Goal: Find specific page/section: Find specific page/section

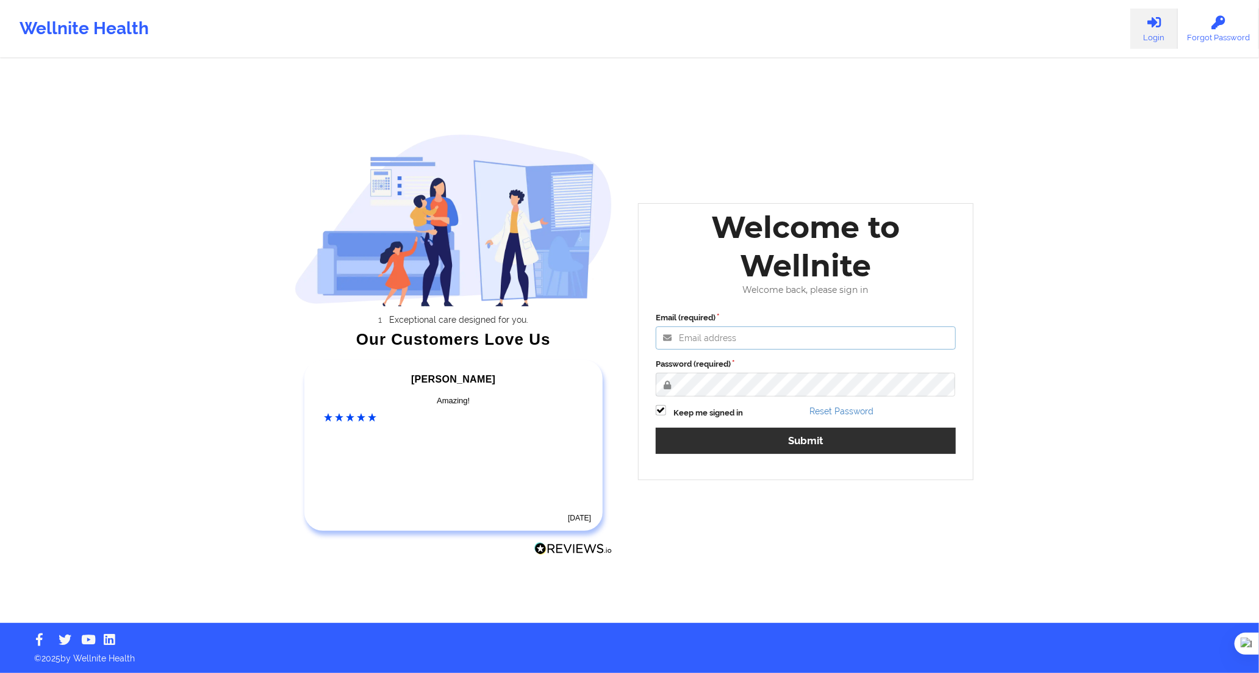
type input "[PERSON_NAME][EMAIL_ADDRESS][DOMAIN_NAME]"
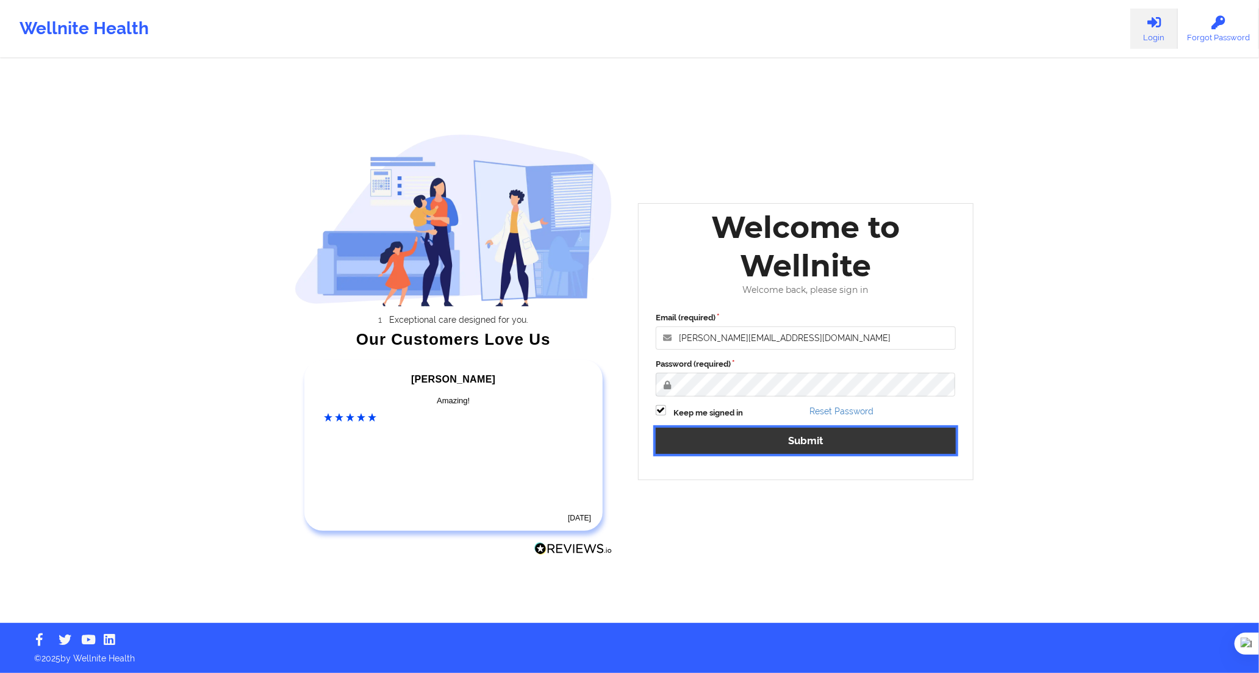
click at [773, 434] on button "Submit" at bounding box center [806, 441] width 300 height 26
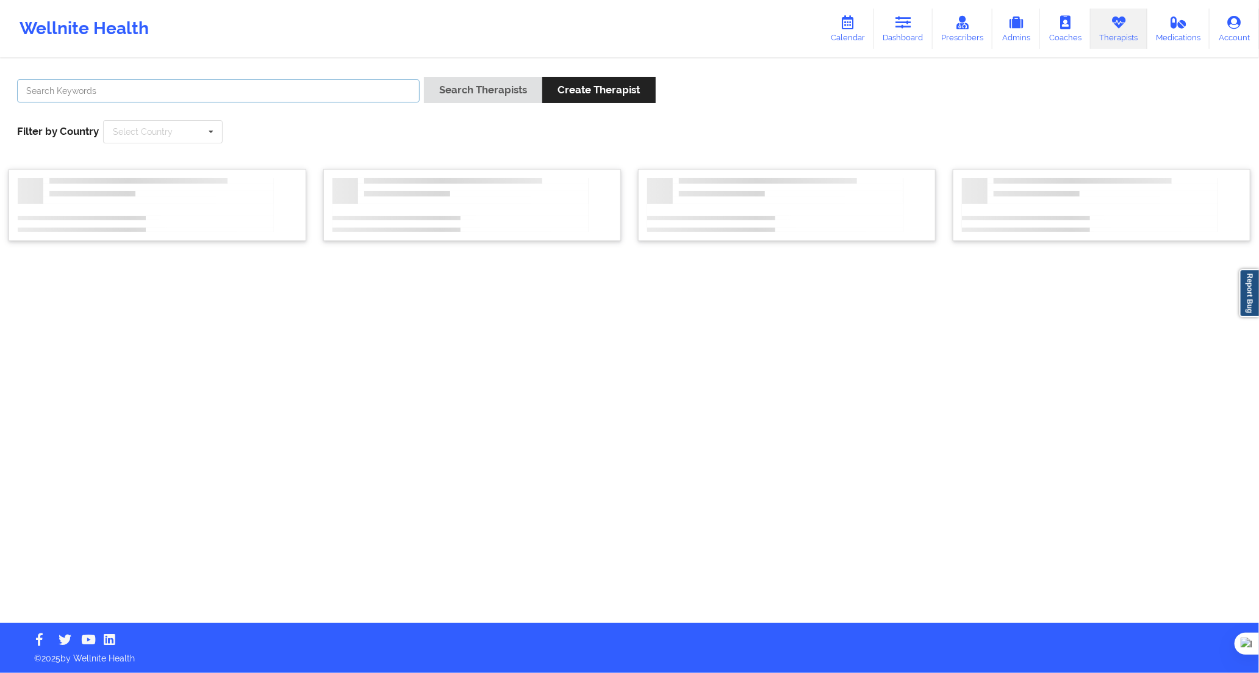
click at [187, 83] on input "text" at bounding box center [218, 90] width 403 height 23
type input "[PERSON_NAME]"
click at [424, 77] on button "Search Therapists" at bounding box center [483, 90] width 118 height 26
